Goal: Information Seeking & Learning: Learn about a topic

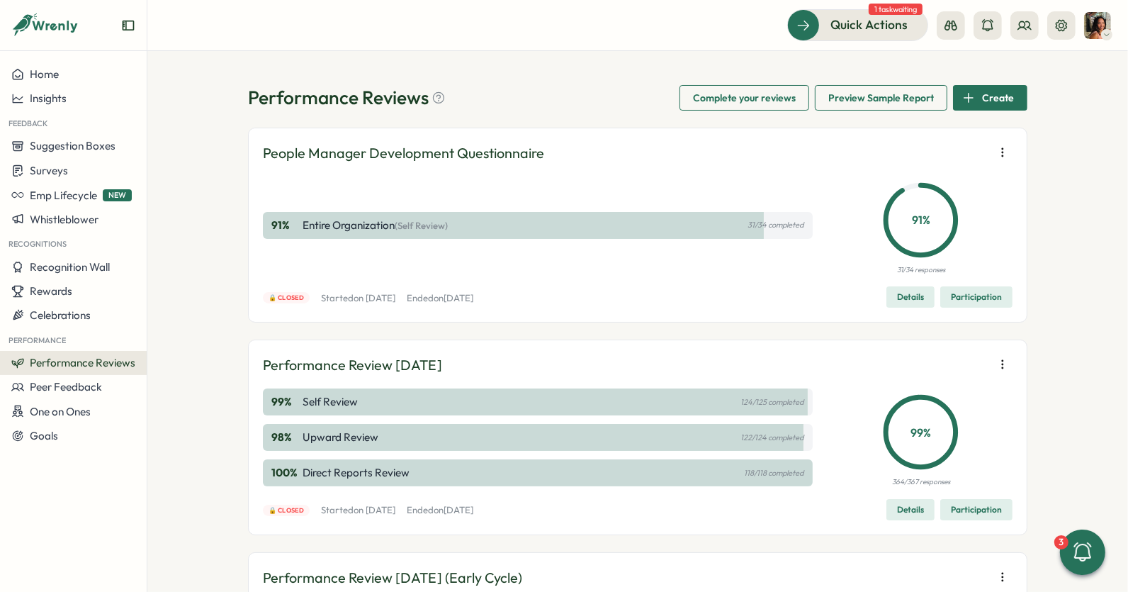
scroll to position [106, 0]
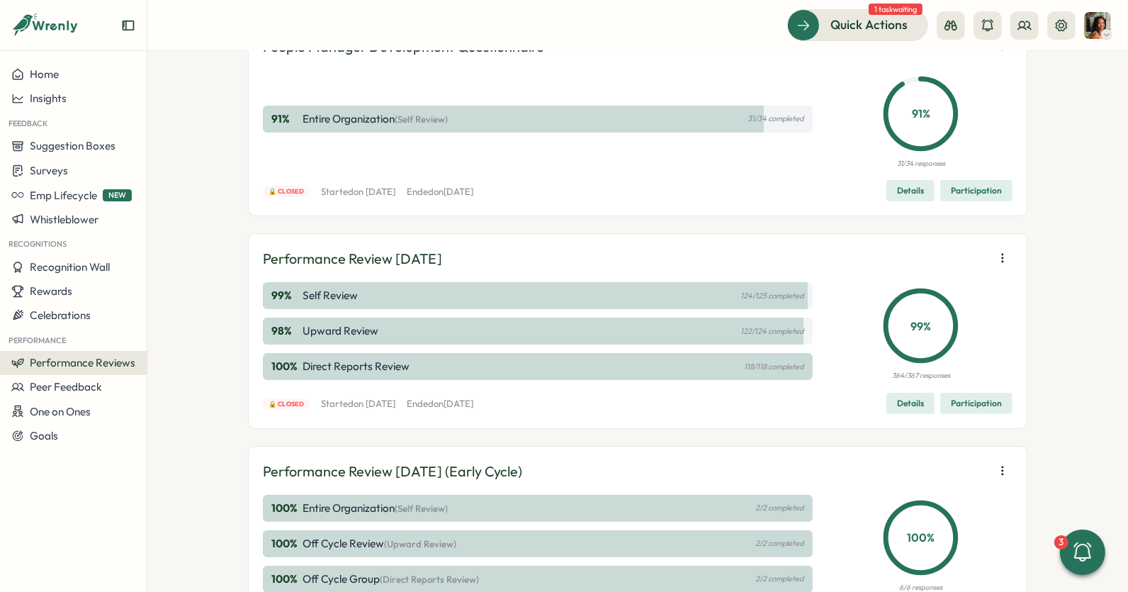
click at [976, 405] on span "Participation" at bounding box center [976, 403] width 51 height 20
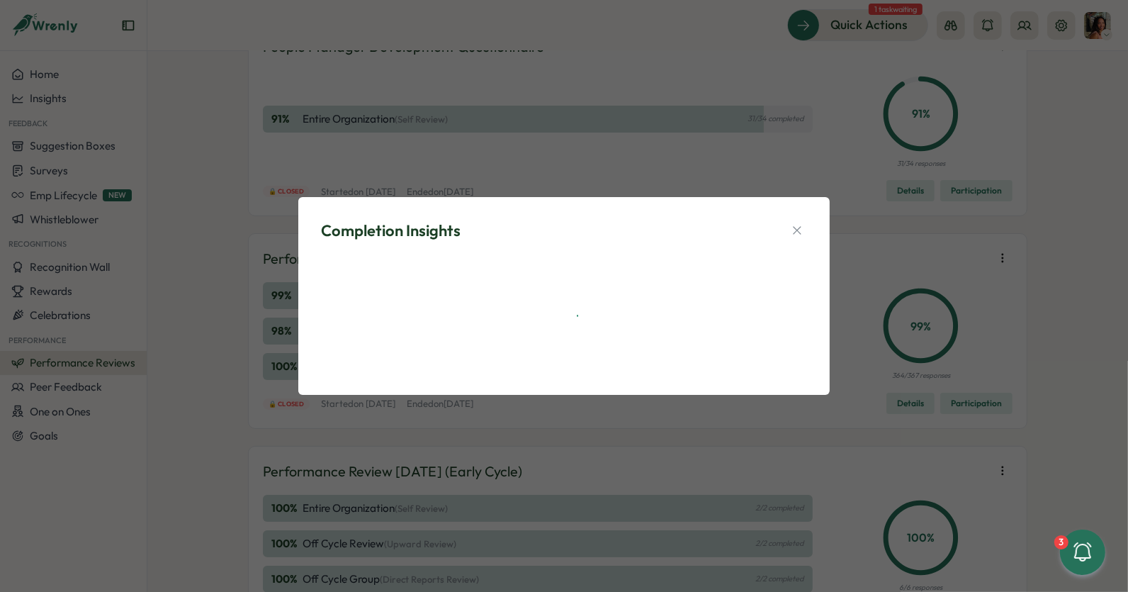
click at [797, 220] on div "Completion Insights" at bounding box center [564, 231] width 486 height 22
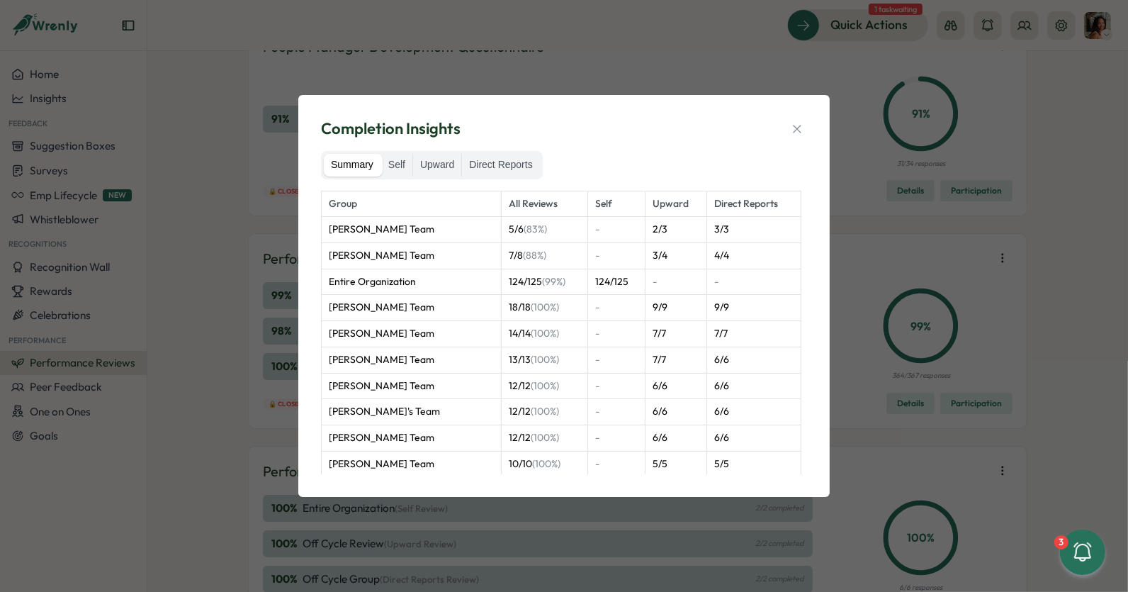
click at [796, 222] on div "Group All Reviews Self Upward Direct Reports [PERSON_NAME] Team 5 / 6 (83%) - 2…" at bounding box center [564, 332] width 486 height 283
click at [796, 116] on div "Completion Insights Summary Self Upward Direct Reports Group All Reviews Self U…" at bounding box center [563, 295] width 497 height 367
click at [798, 134] on icon "button" at bounding box center [797, 129] width 14 height 14
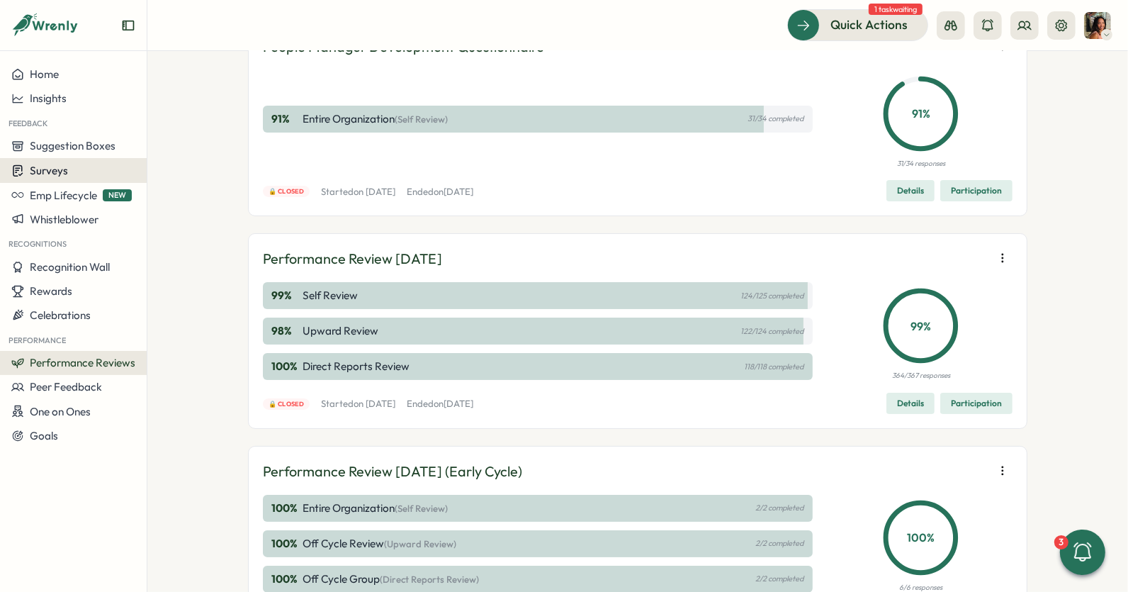
click at [81, 169] on div "Surveys" at bounding box center [73, 170] width 124 height 13
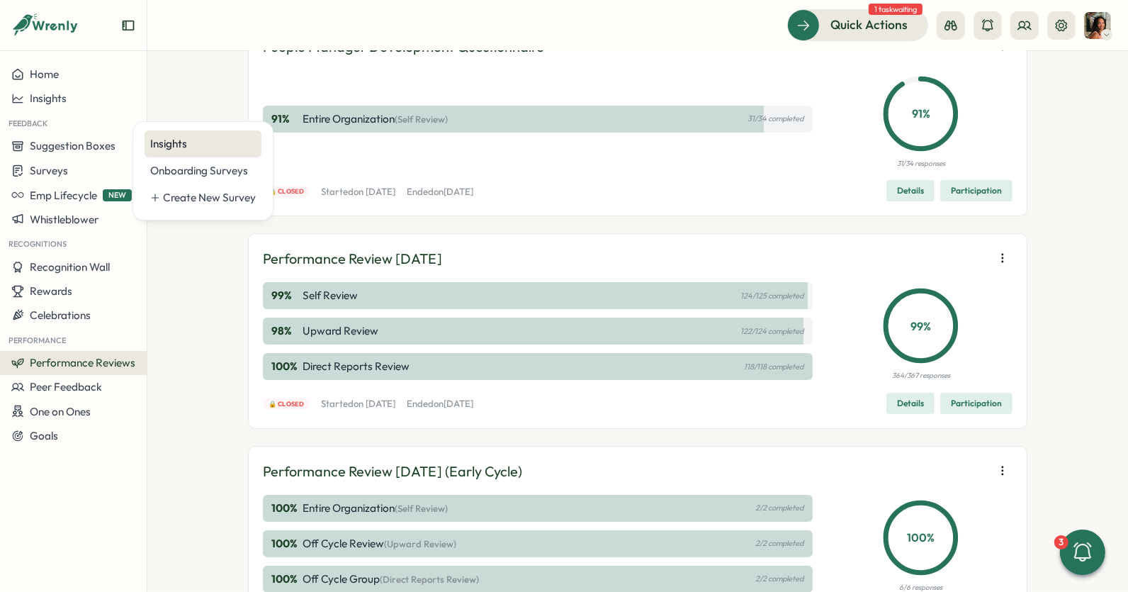
click at [178, 148] on div "Insights" at bounding box center [203, 144] width 106 height 16
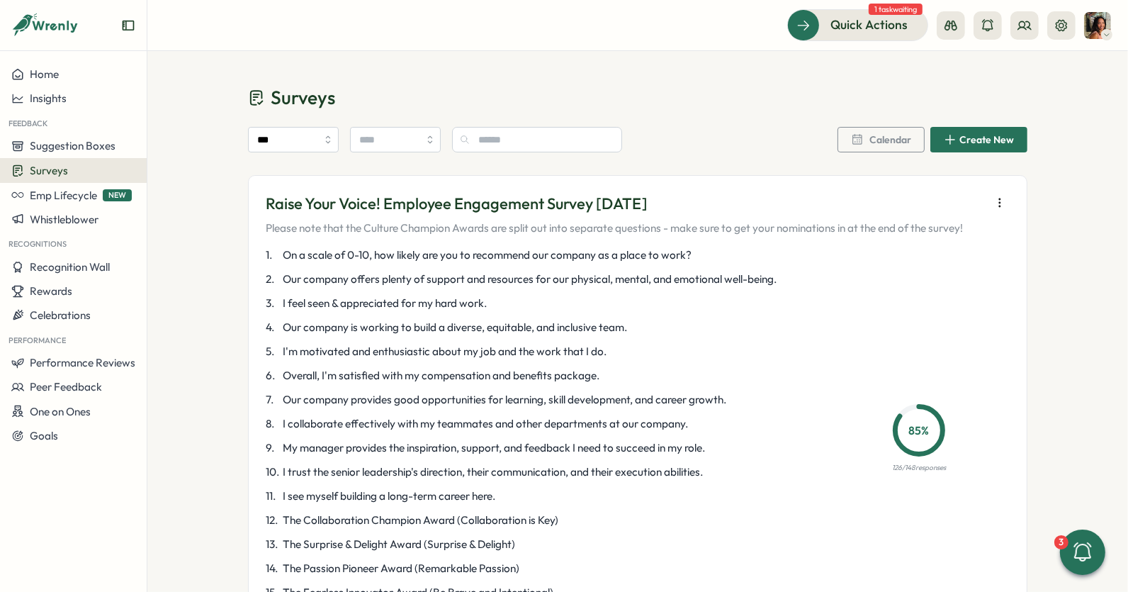
click at [990, 202] on button "button" at bounding box center [1000, 203] width 20 height 20
click at [777, 186] on div "Raise Your Voice! Employee Engagement Survey [DATE] Please note that the Cultur…" at bounding box center [637, 425] width 779 height 500
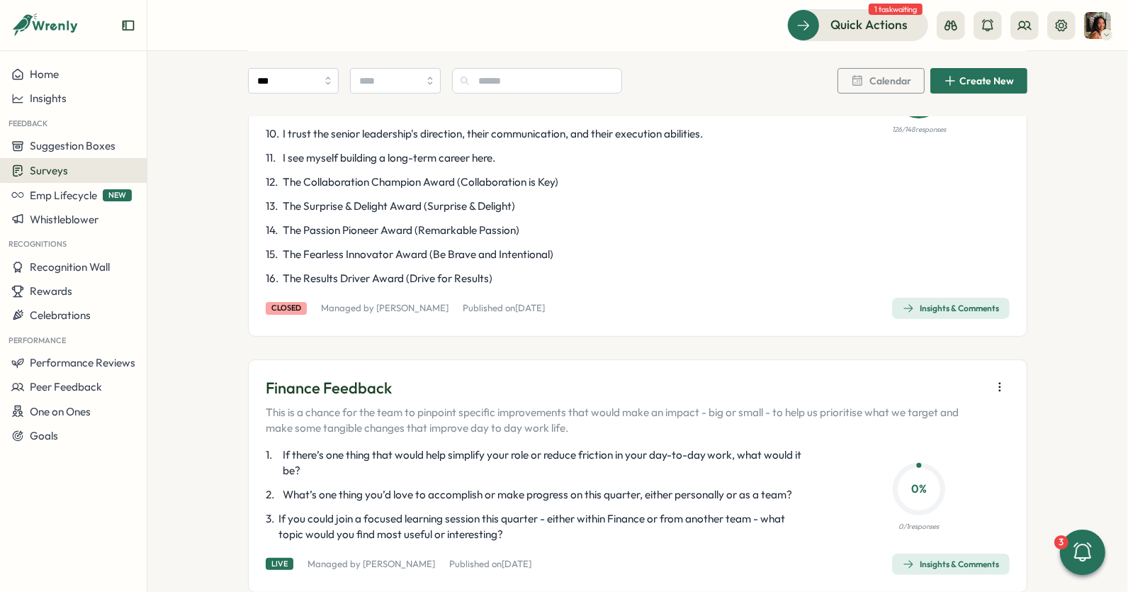
scroll to position [406, 0]
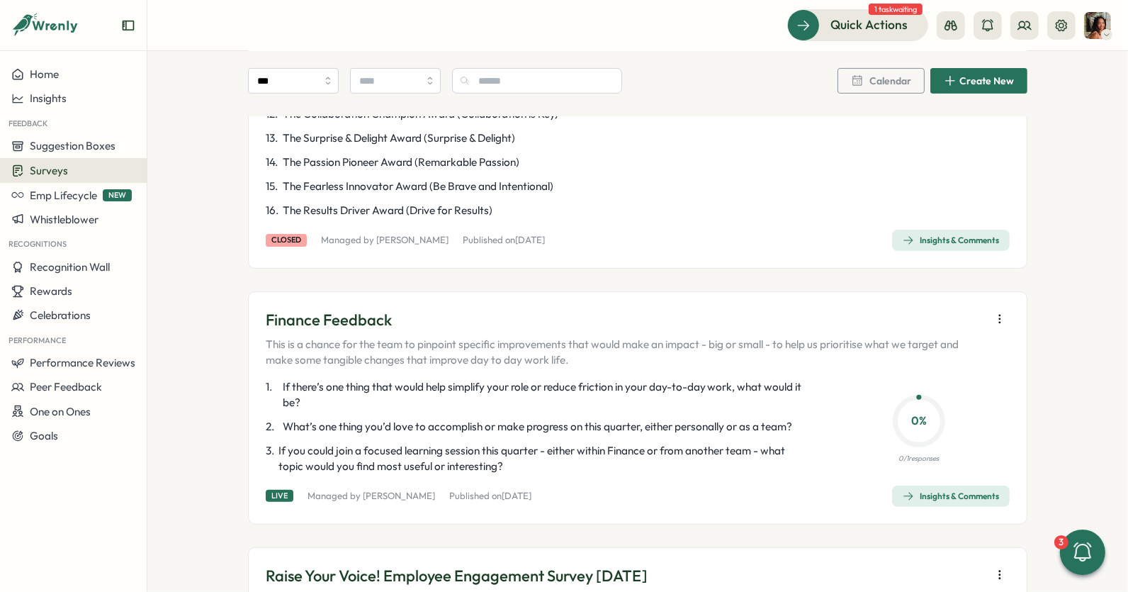
click at [940, 240] on div "Insights & Comments" at bounding box center [951, 240] width 96 height 11
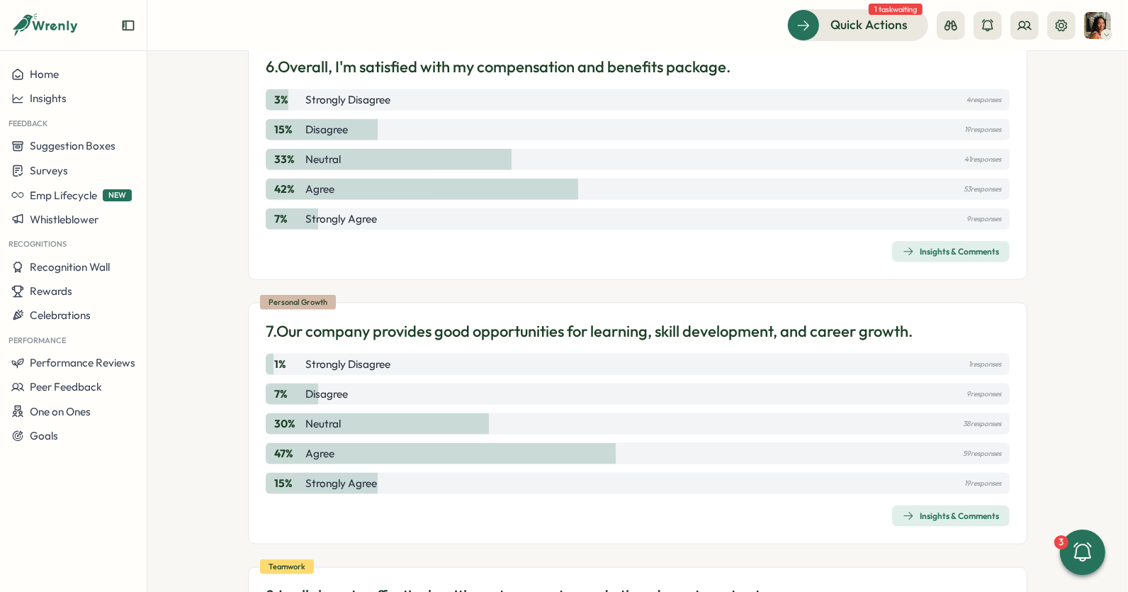
scroll to position [1642, 0]
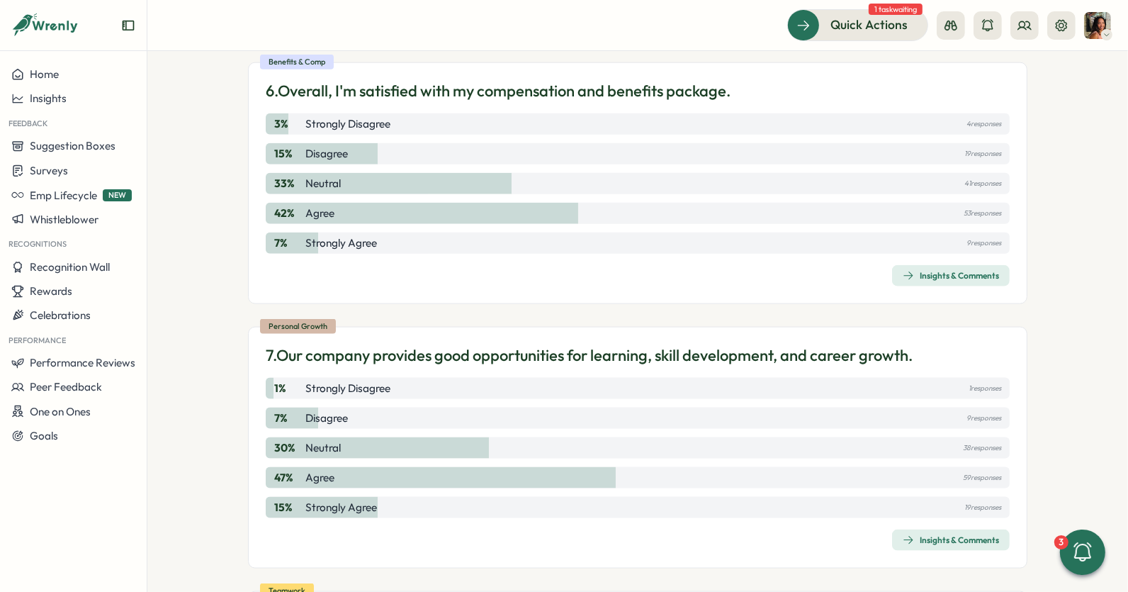
click at [896, 265] on button "Insights & Comments" at bounding box center [951, 275] width 118 height 21
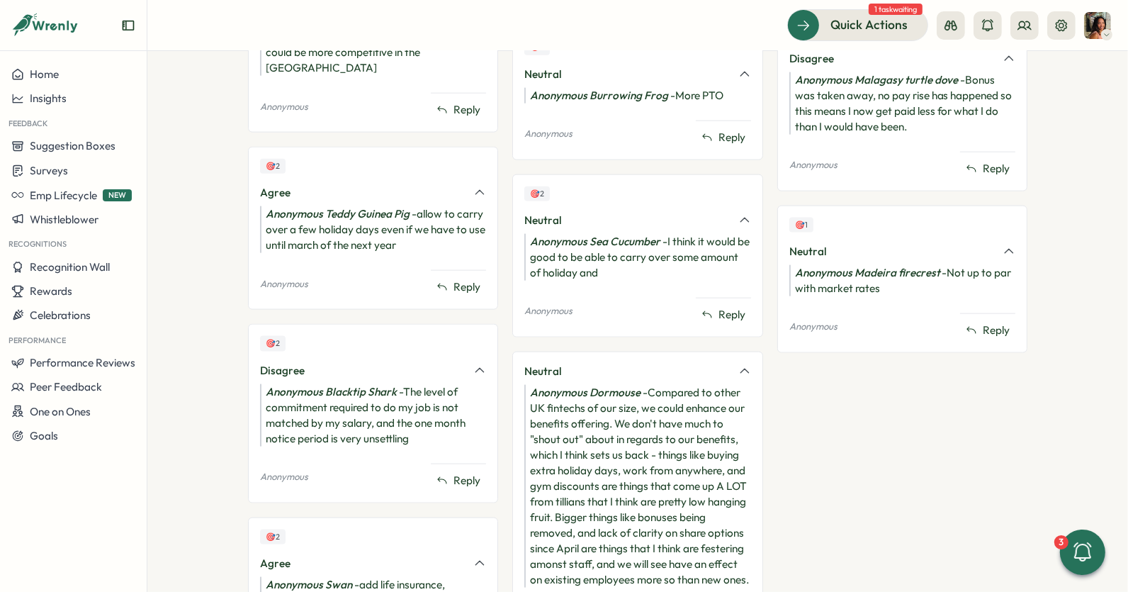
scroll to position [1761, 0]
click at [636, 264] on div "Anonymous Sea Cucumber - I think it would be good to be able to carry over some…" at bounding box center [637, 255] width 226 height 47
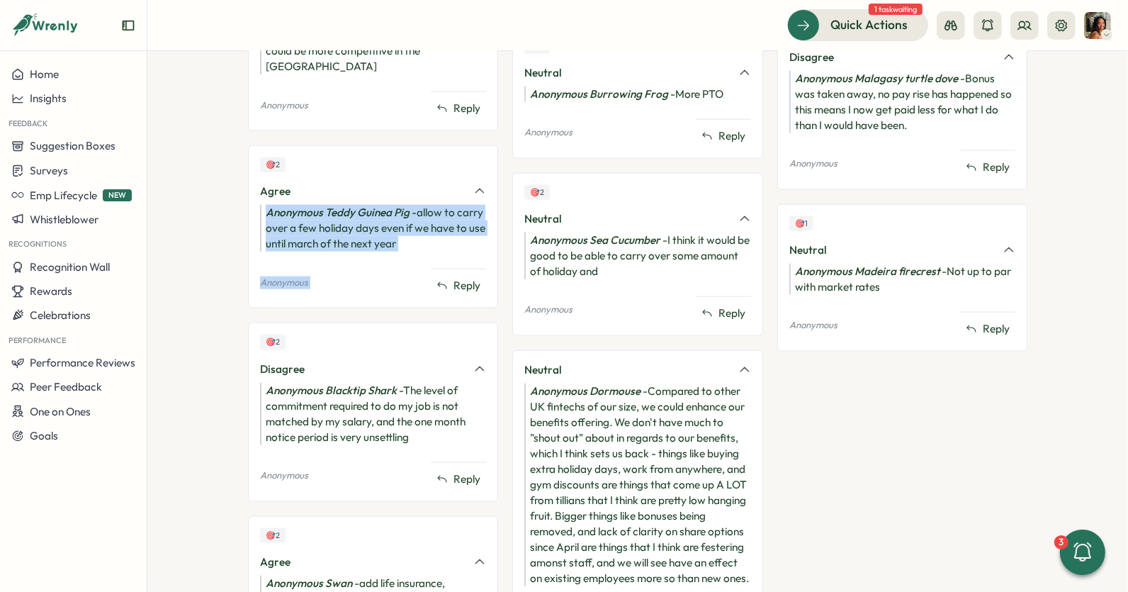
drag, startPoint x: 410, startPoint y: 176, endPoint x: 437, endPoint y: 249, distance: 78.5
click at [437, 249] on div "🎯 2 Agree Anonymous Teddy Guinea Pig - allow to carry over a few holiday days e…" at bounding box center [373, 226] width 250 height 163
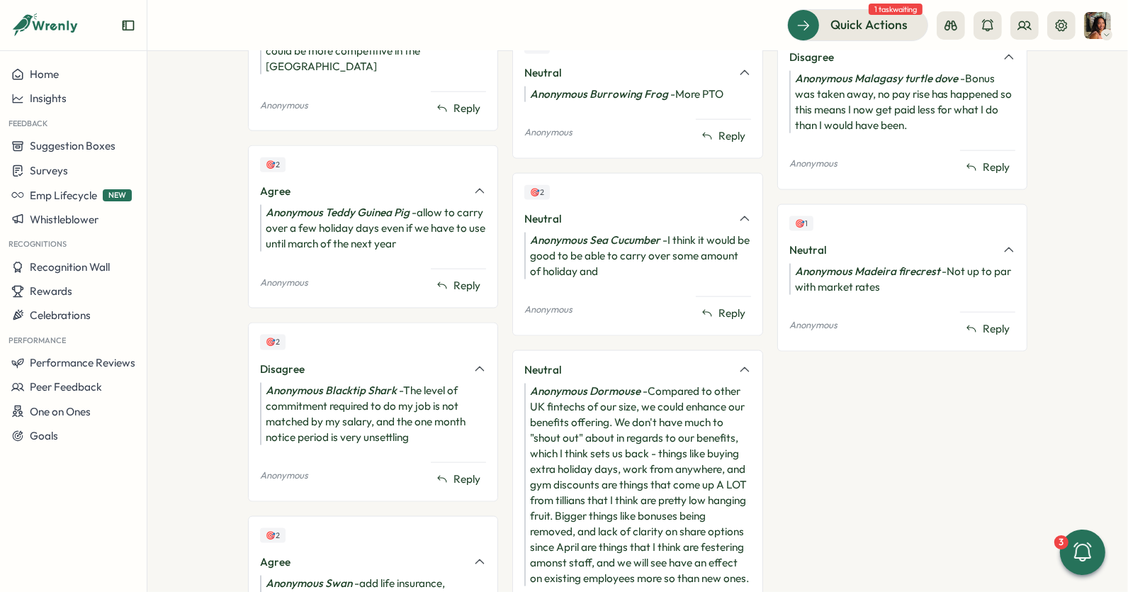
click at [417, 233] on div "🎯 2 Agree Anonymous Teddy Guinea Pig - allow to carry over a few holiday days e…" at bounding box center [373, 226] width 250 height 163
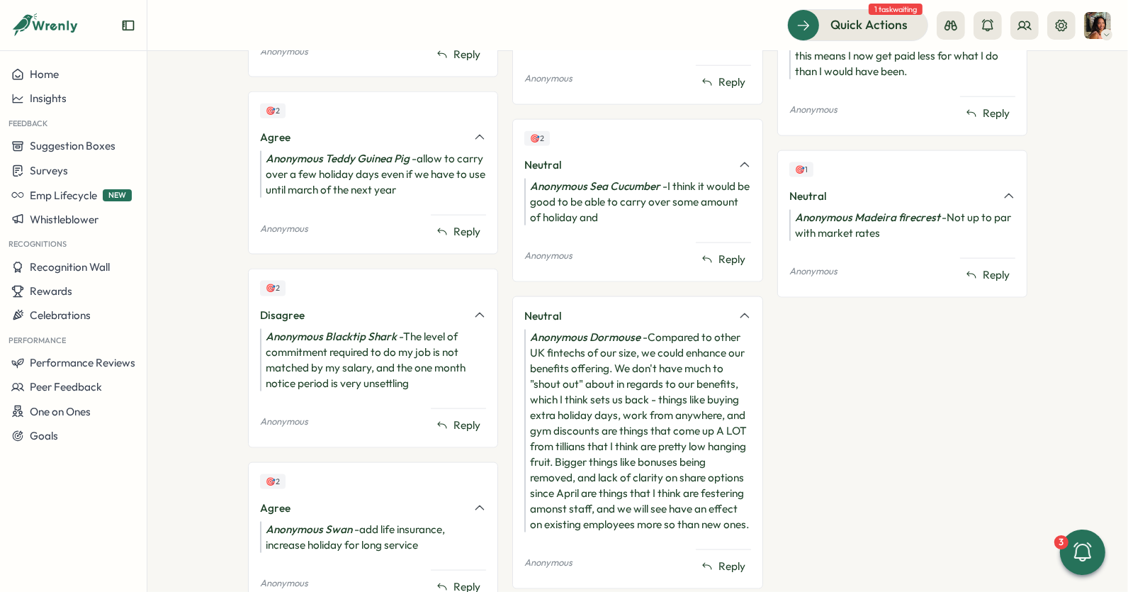
scroll to position [1819, 0]
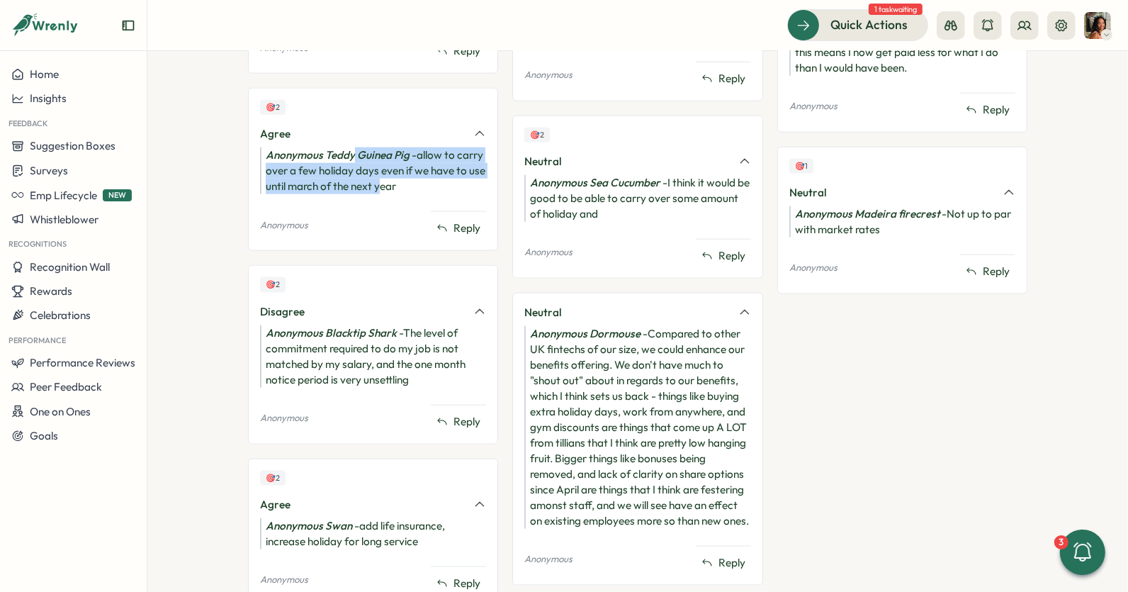
drag, startPoint x: 349, startPoint y: 126, endPoint x: 377, endPoint y: 169, distance: 51.7
click at [377, 169] on div "Anonymous Teddy Guinea Pig - allow to carry over a few holiday days even if we …" at bounding box center [373, 170] width 226 height 47
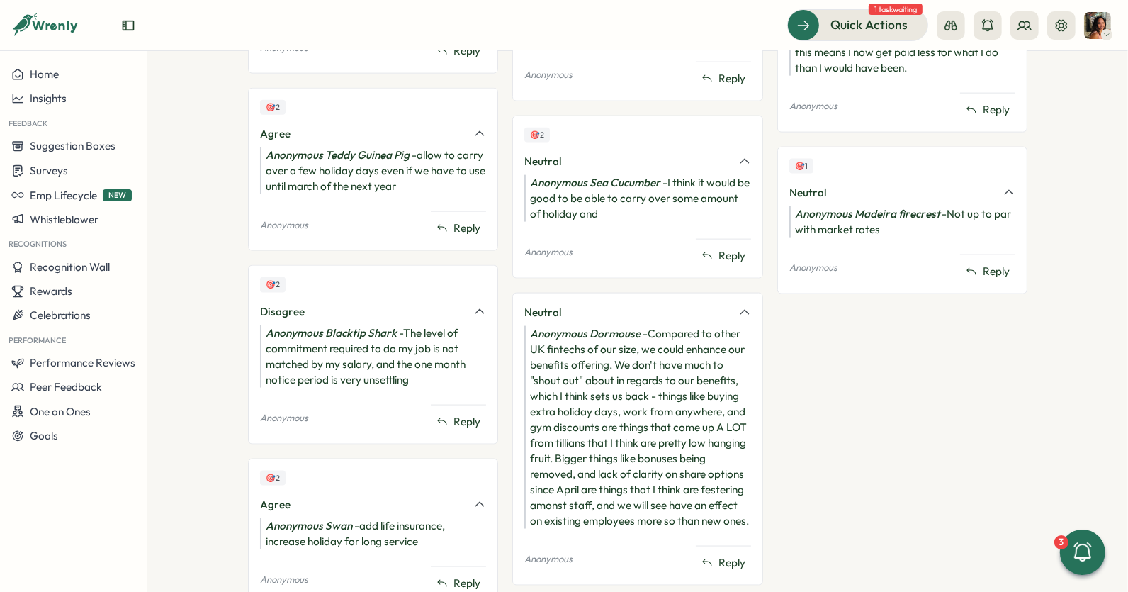
scroll to position [2017, 0]
